Goal: Task Accomplishment & Management: Use online tool/utility

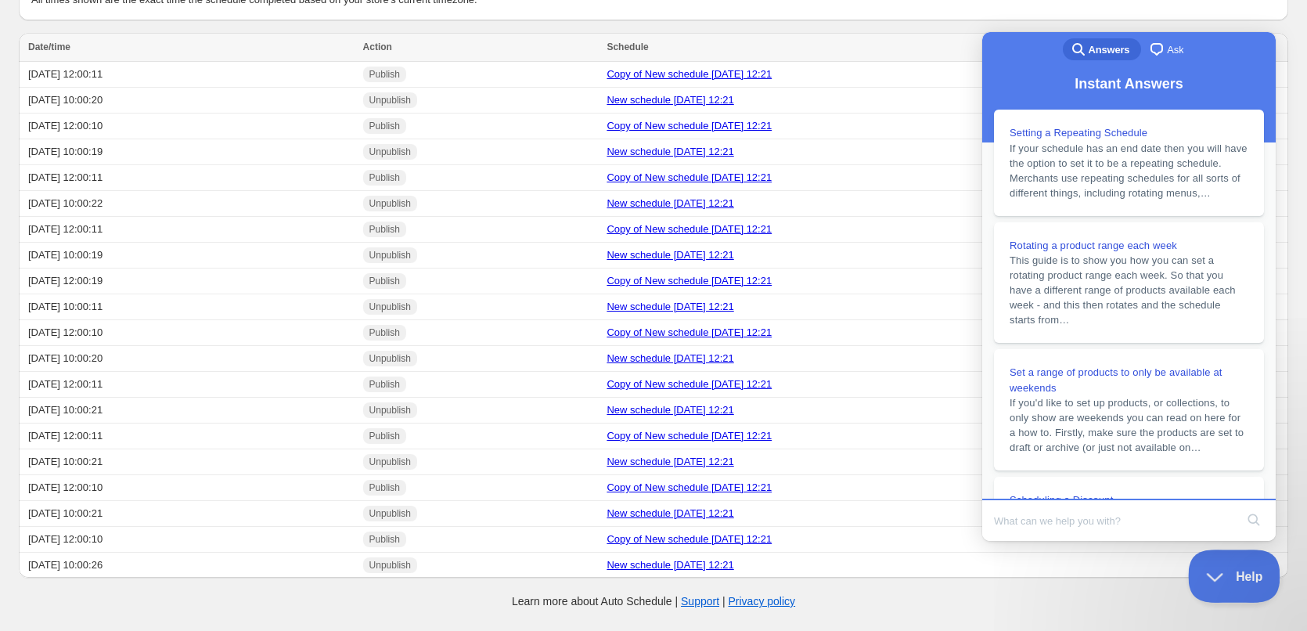
click at [1221, 584] on button "Help" at bounding box center [1228, 572] width 81 height 47
